Goal: Task Accomplishment & Management: Complete application form

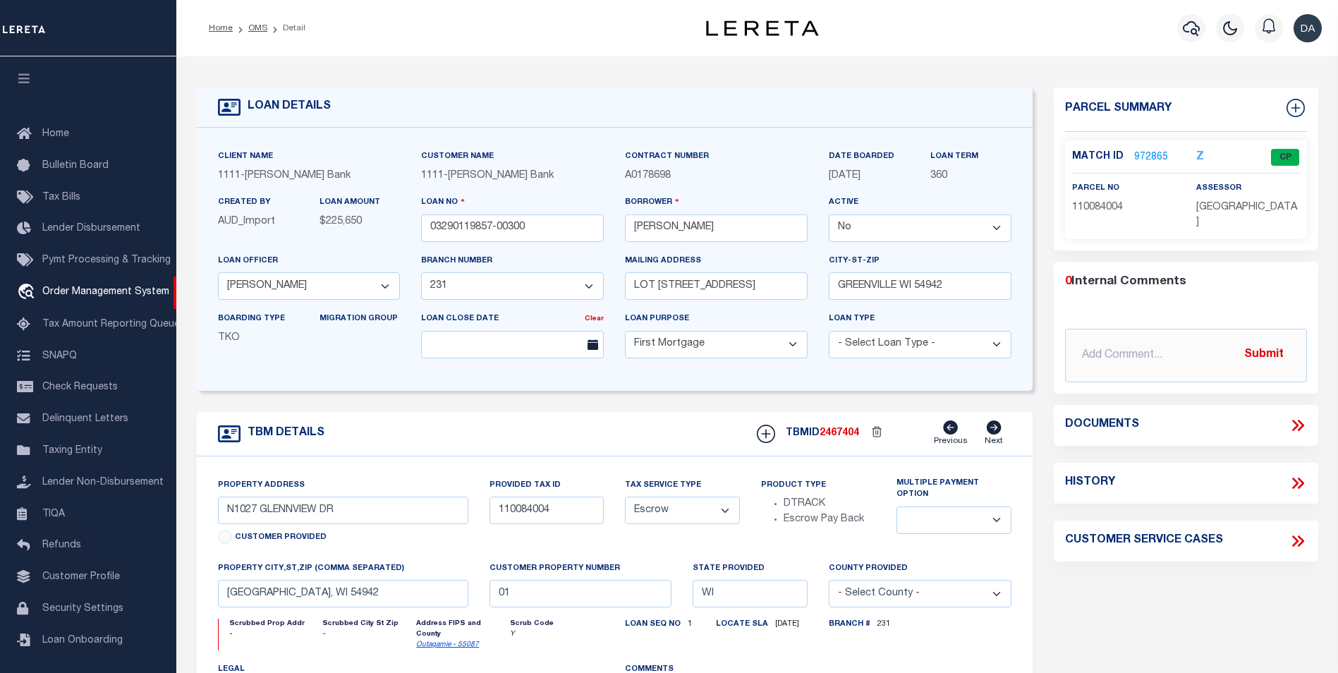
select select "False"
select select "4309"
select select "2129"
select select "10"
select select "Escrow"
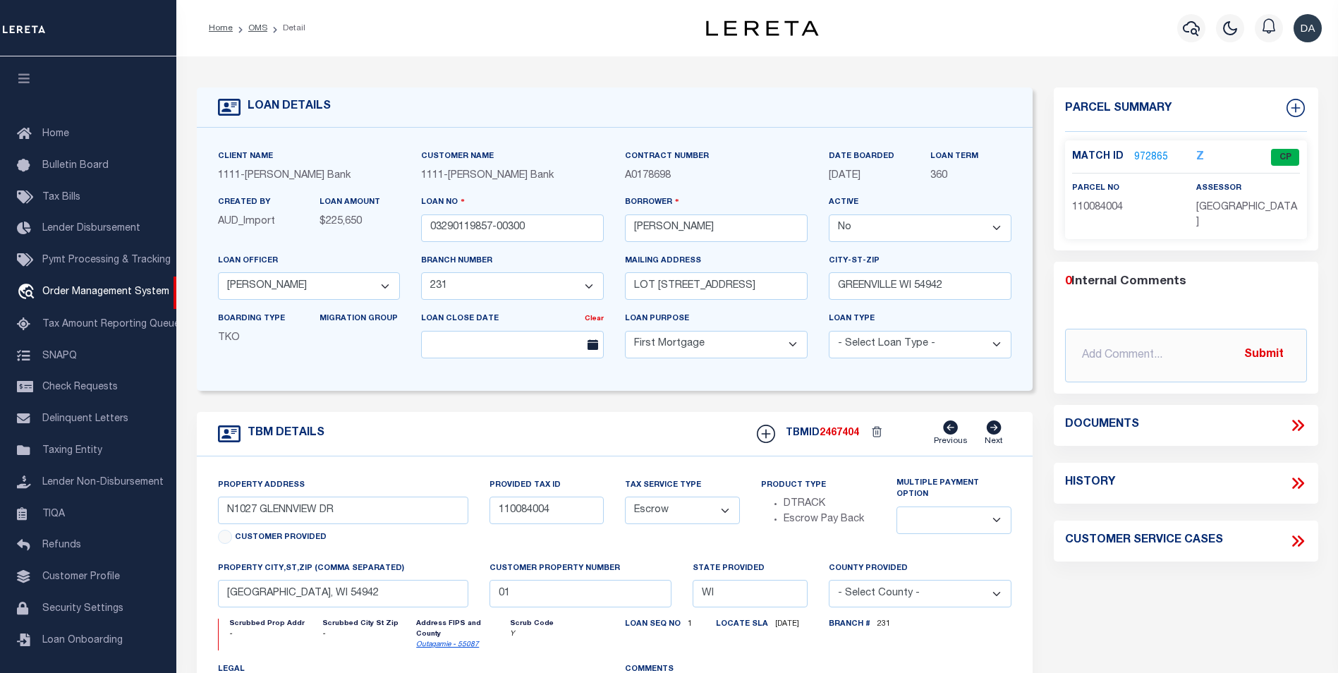
scroll to position [14, 0]
drag, startPoint x: 554, startPoint y: 425, endPoint x: 584, endPoint y: 440, distance: 33.1
click at [554, 425] on div "TBM DETAILS TBMID 2467404 Previous Next" at bounding box center [615, 434] width 836 height 44
click at [1148, 150] on link "972865" at bounding box center [1151, 157] width 34 height 15
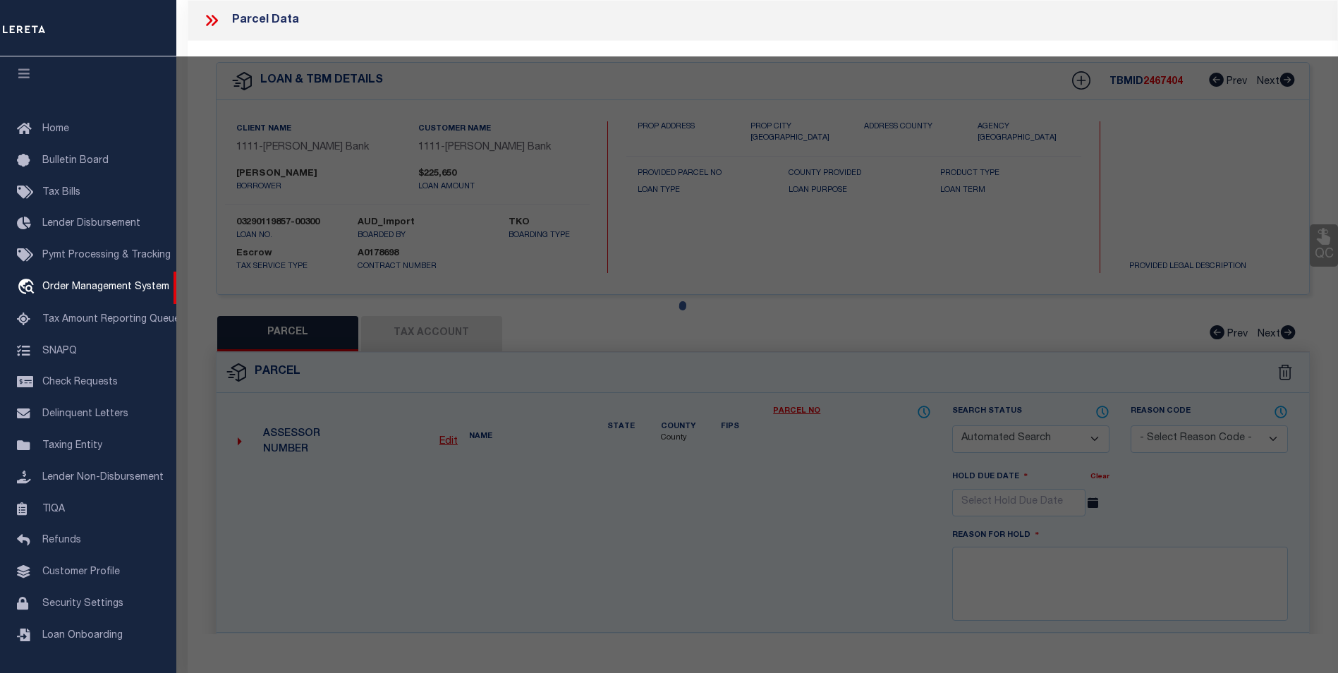
checkbox input "false"
select select "CP"
type input "N1027 GLENNVIEW DR"
type input "GREENVILLE WI 54942"
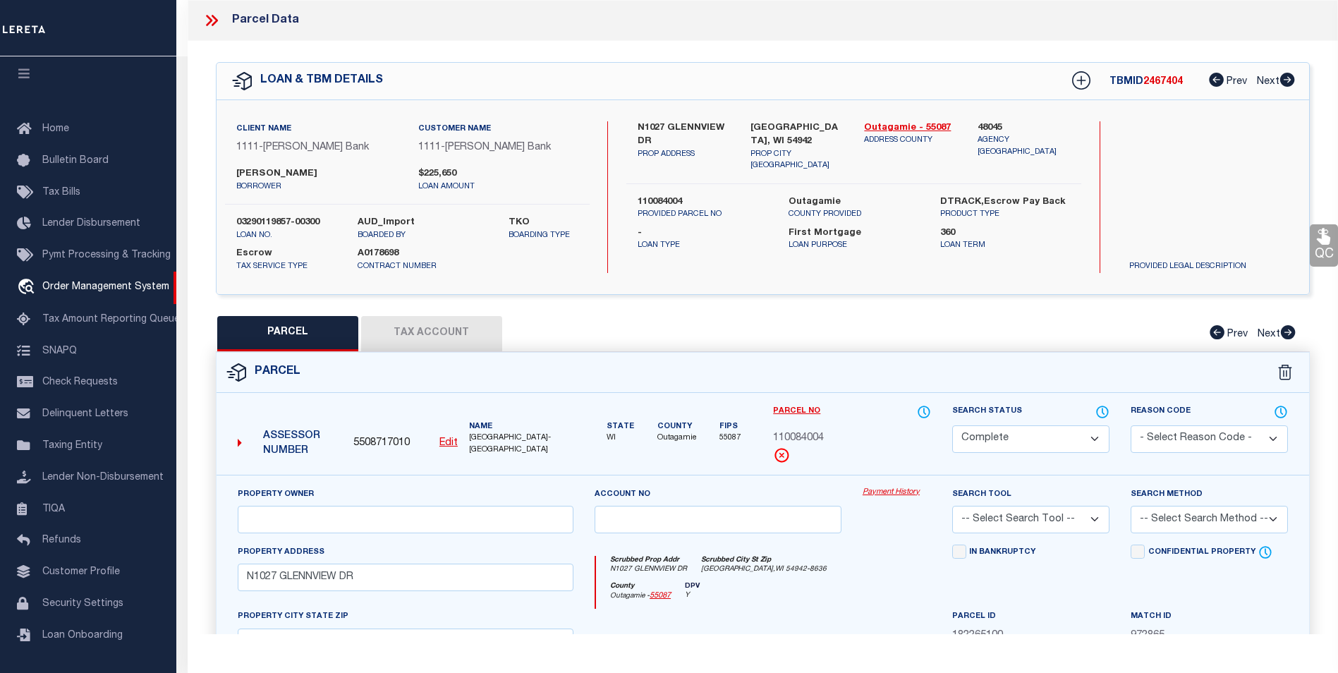
click at [715, 313] on div "QC QC QC" at bounding box center [763, 468] width 1151 height 854
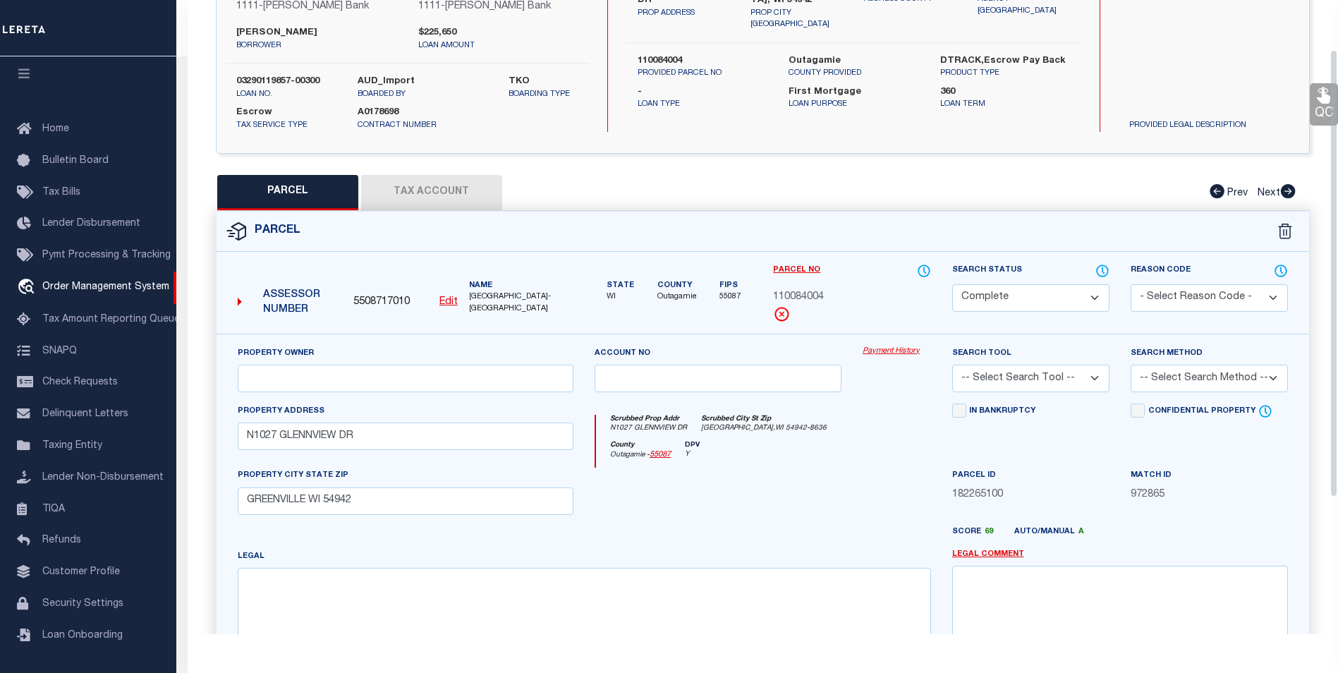
scroll to position [71, 0]
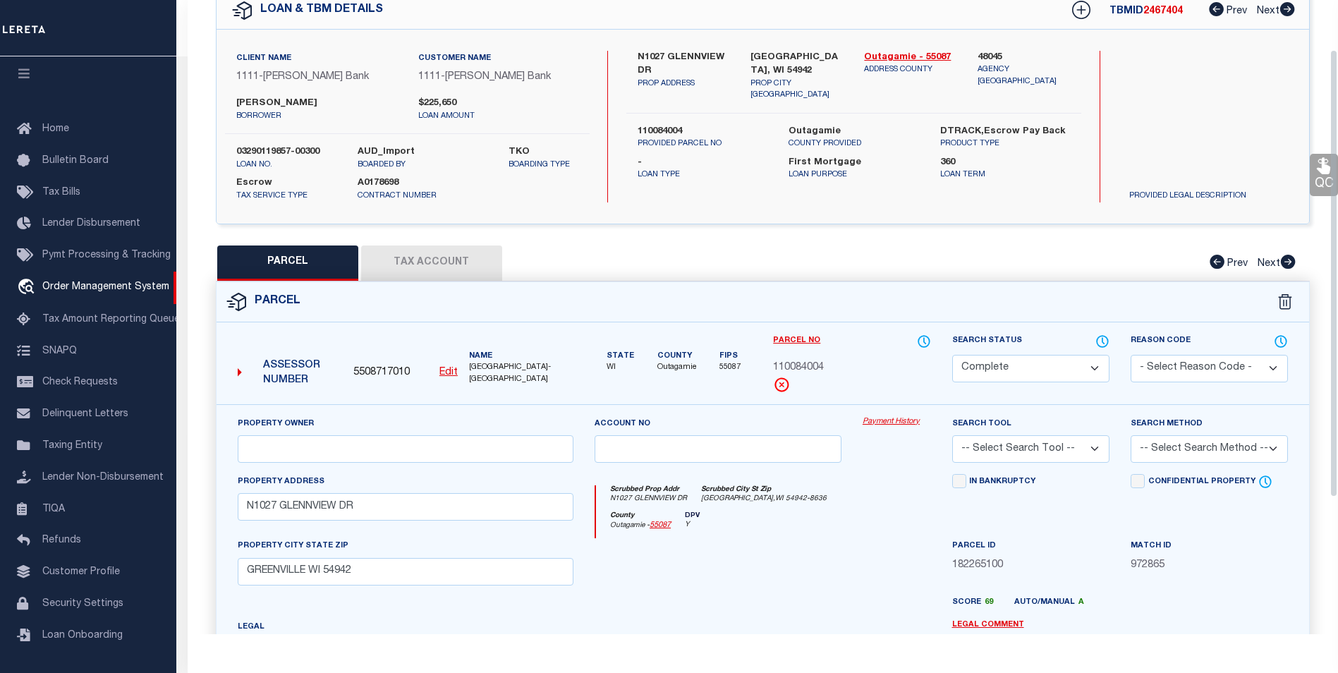
click at [457, 267] on button "Tax Account" at bounding box center [431, 262] width 141 height 35
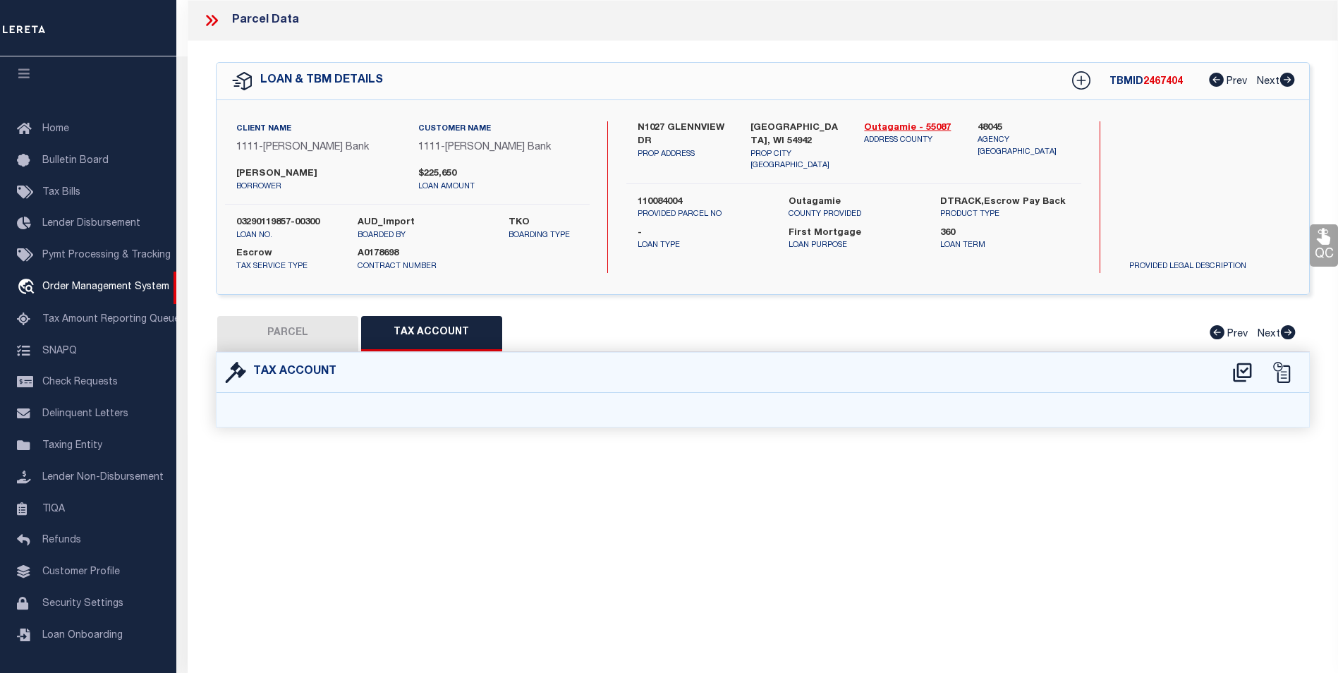
select select "100"
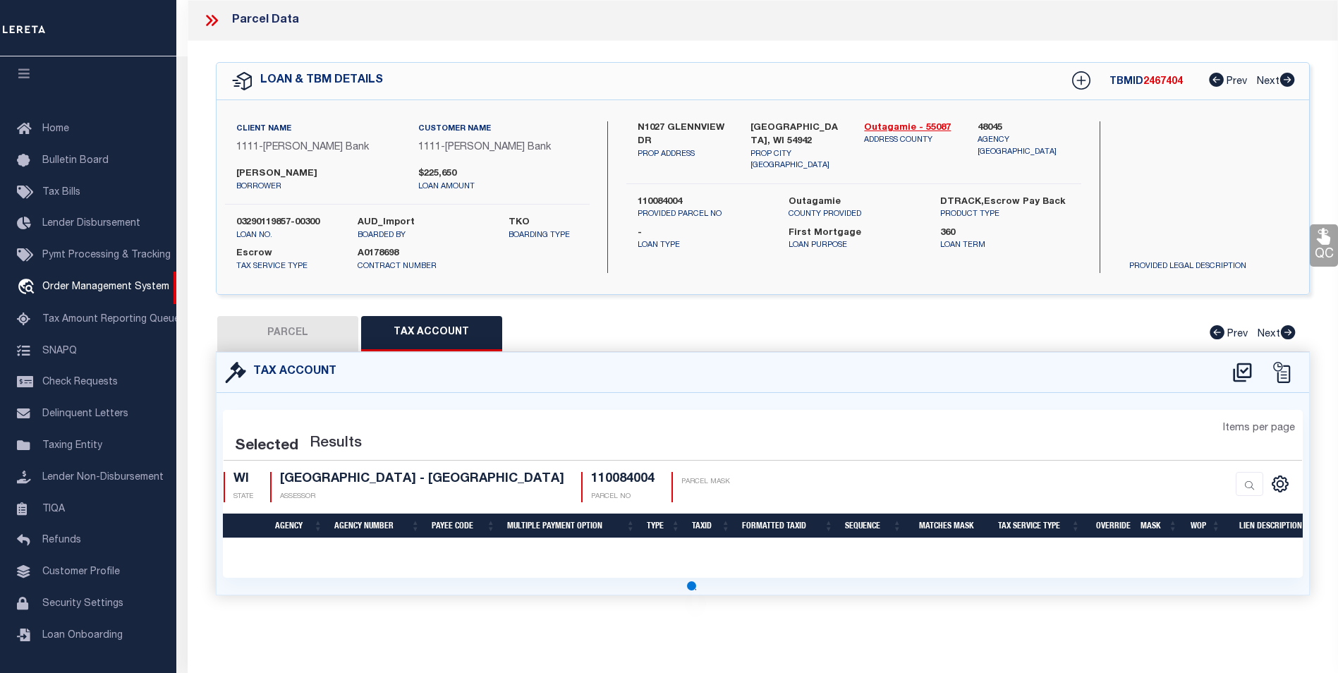
select select "100"
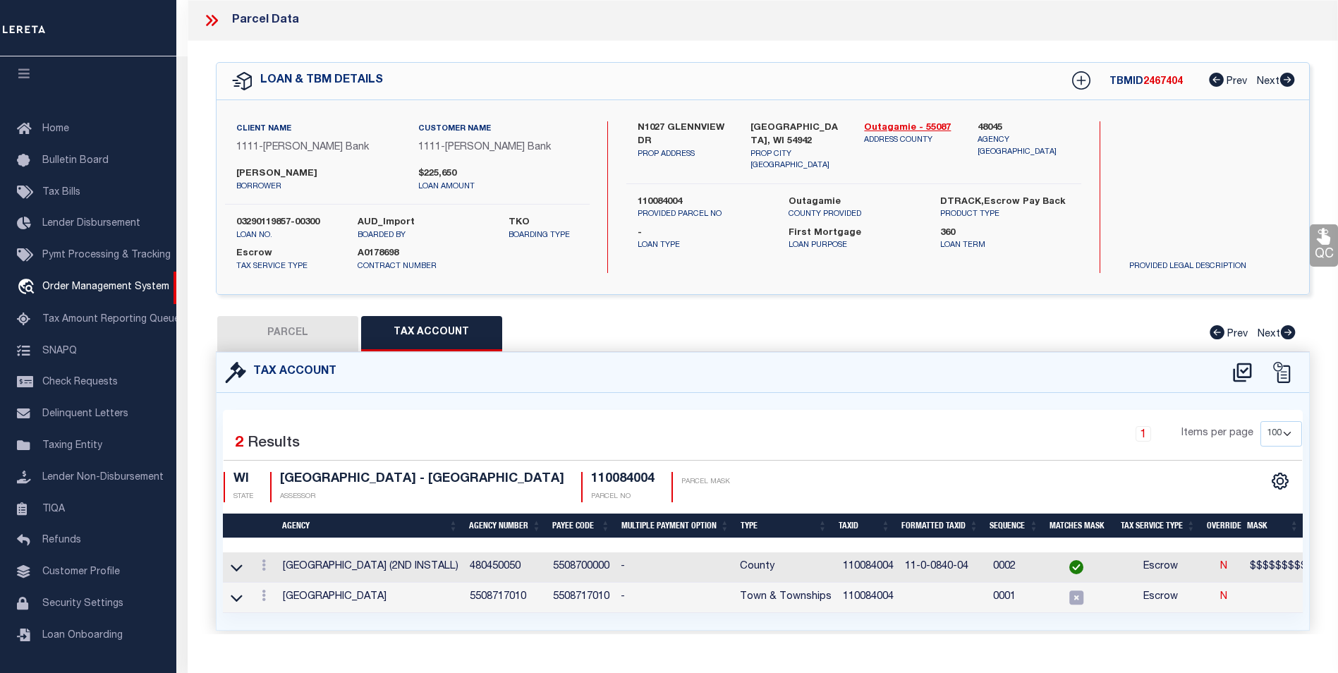
click at [671, 421] on div "1 Items per page 10 25 50 100" at bounding box center [900, 439] width 804 height 37
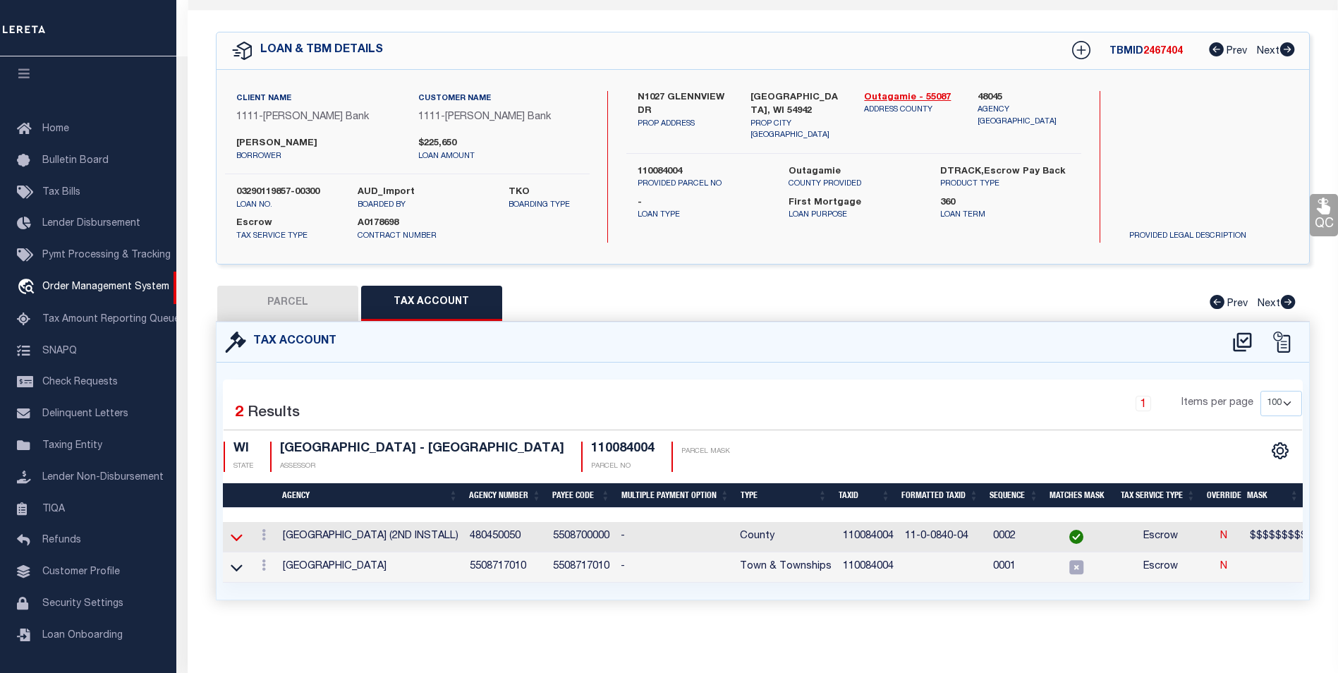
click at [233, 530] on icon at bounding box center [237, 537] width 12 height 15
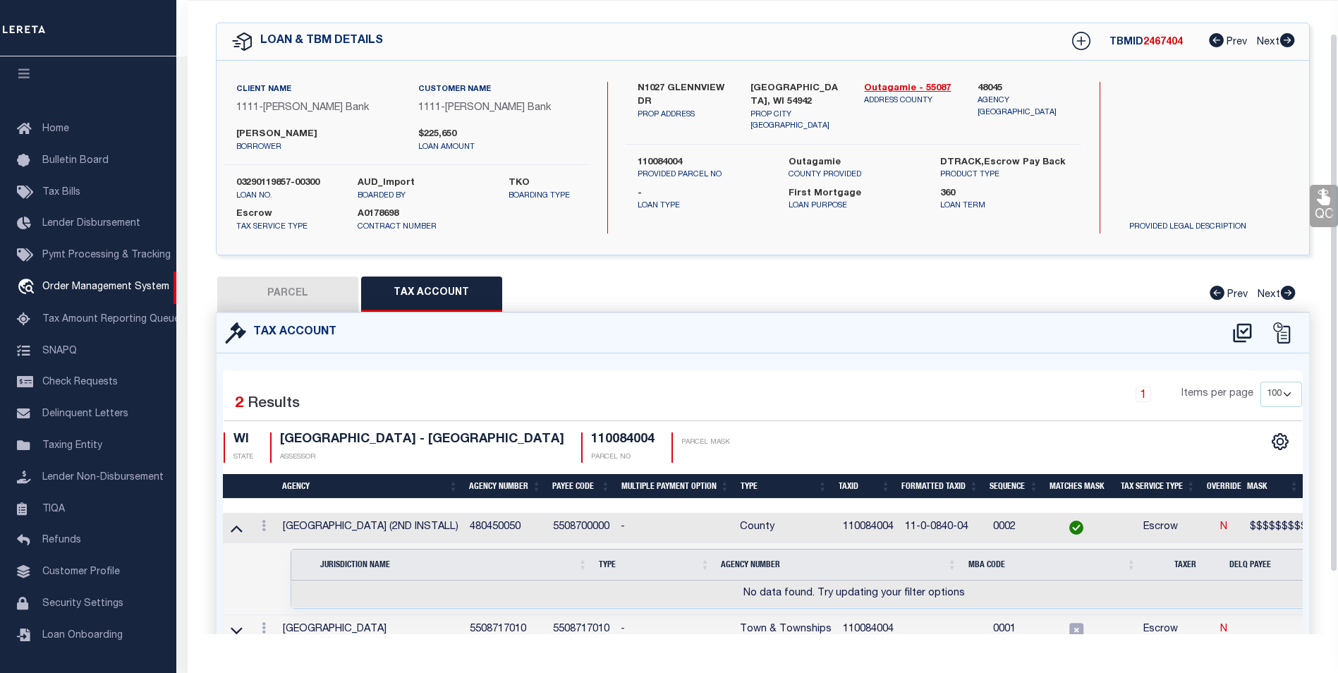
click at [786, 341] on div "Tax Account" at bounding box center [763, 333] width 1093 height 40
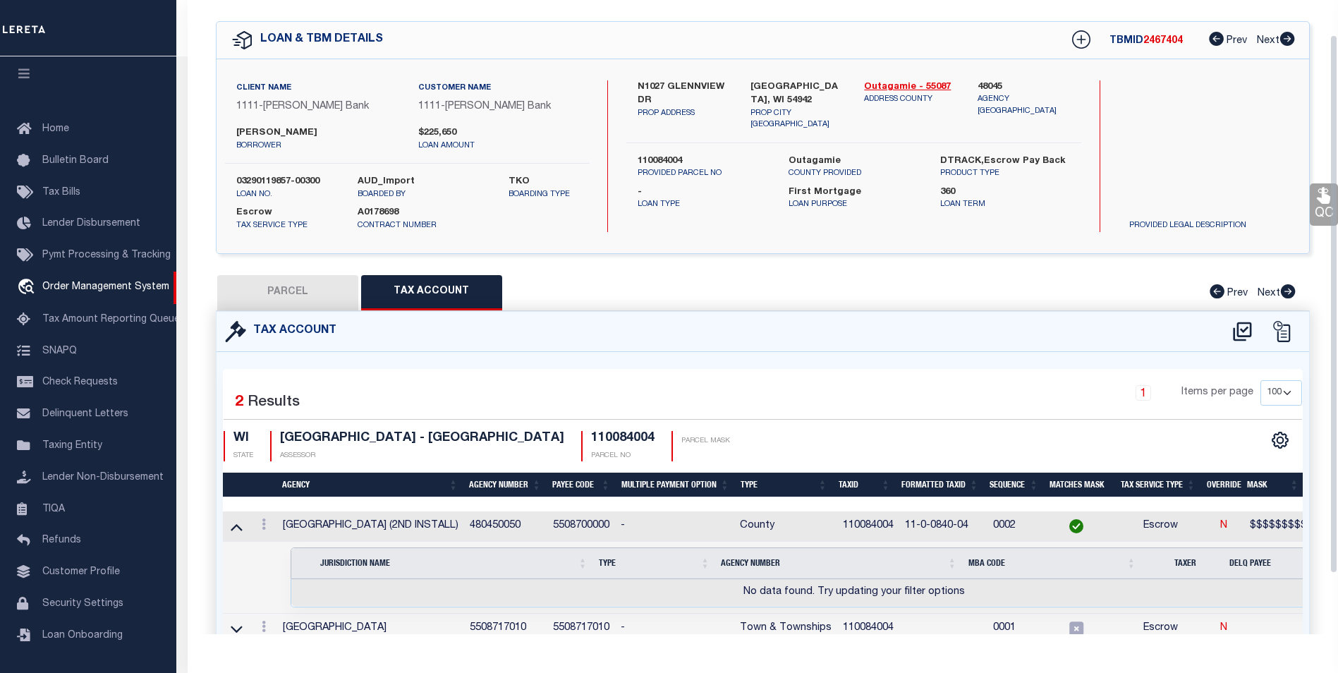
scroll to position [111, 0]
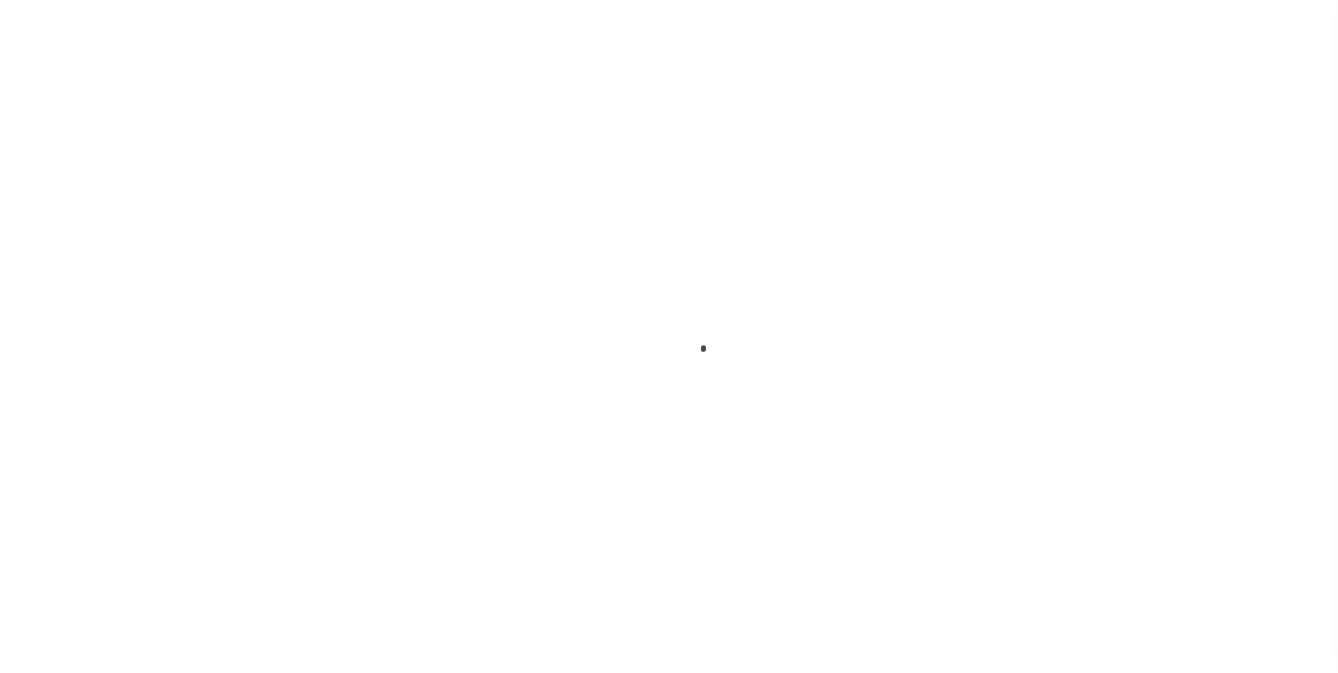
select select "False"
select select "10"
select select "Escrow"
select select
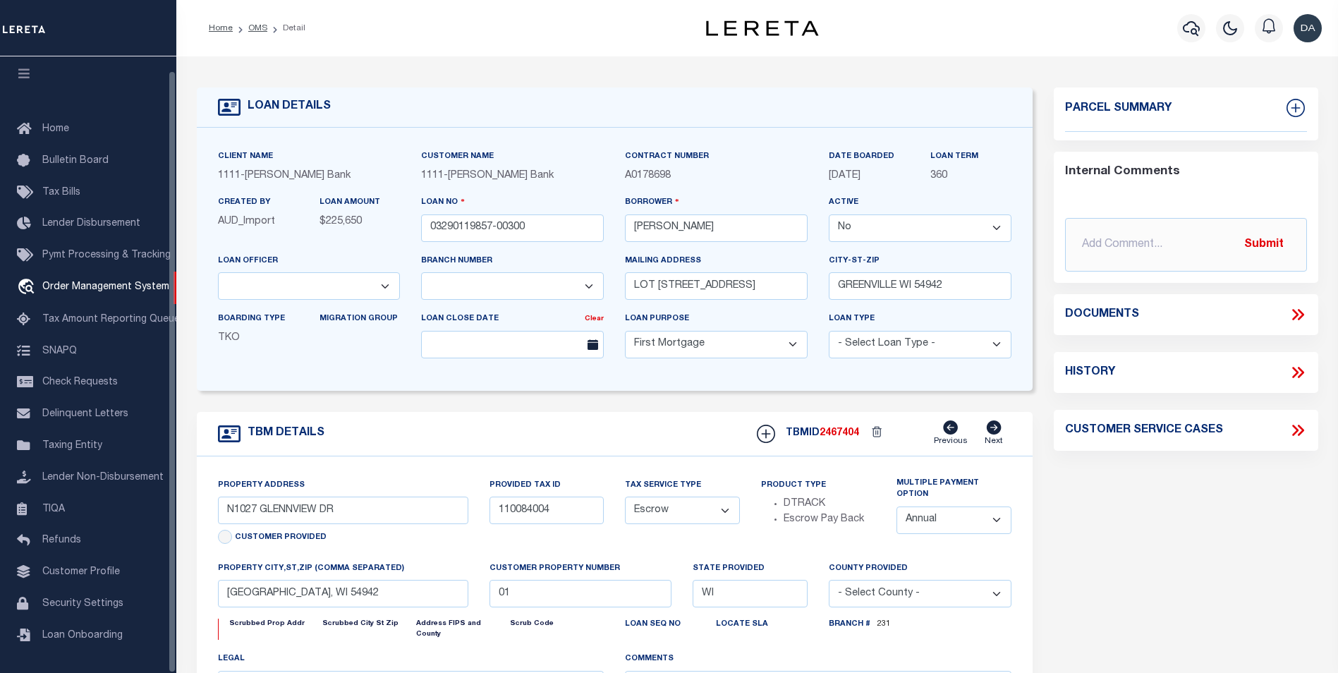
select select "2129"
click at [645, 449] on div "TBM DETAILS TBMID 2467404 Previous Next" at bounding box center [615, 434] width 836 height 44
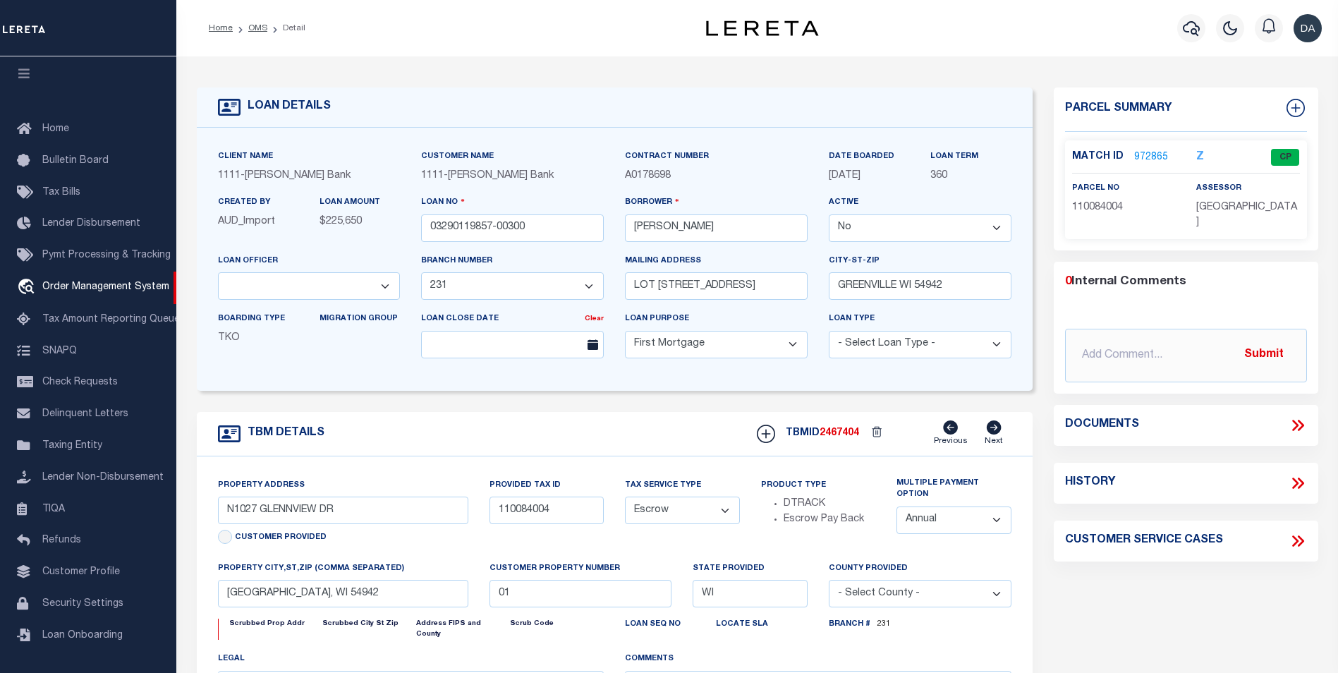
select select "4309"
select select
click at [1084, 557] on div "Parcel Summary Match ID 972865 Z parcel no 110084004 assessor 0" at bounding box center [1186, 478] width 286 height 782
